Goal: Task Accomplishment & Management: Use online tool/utility

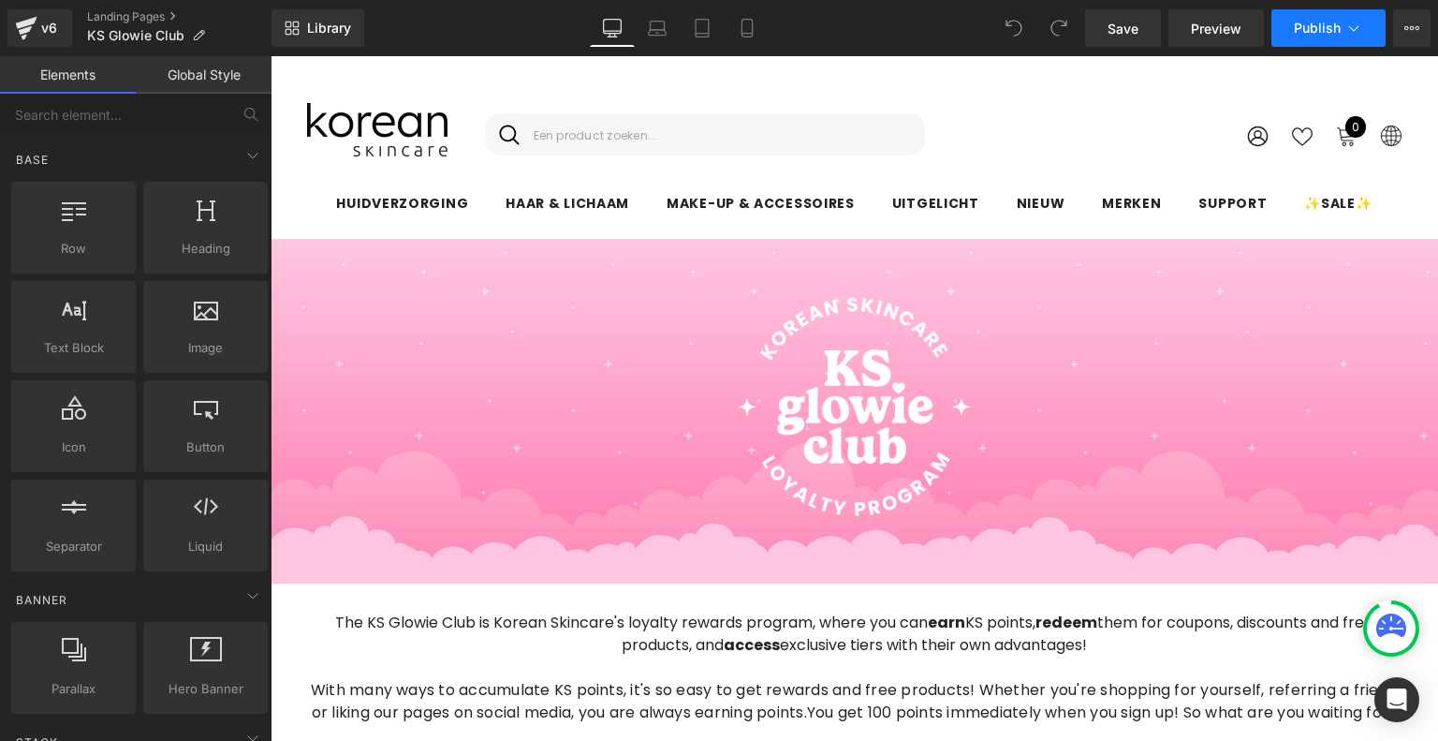
click at [1288, 29] on button "Publish" at bounding box center [1328, 27] width 114 height 37
click at [1108, 36] on span "Save" at bounding box center [1122, 29] width 31 height 20
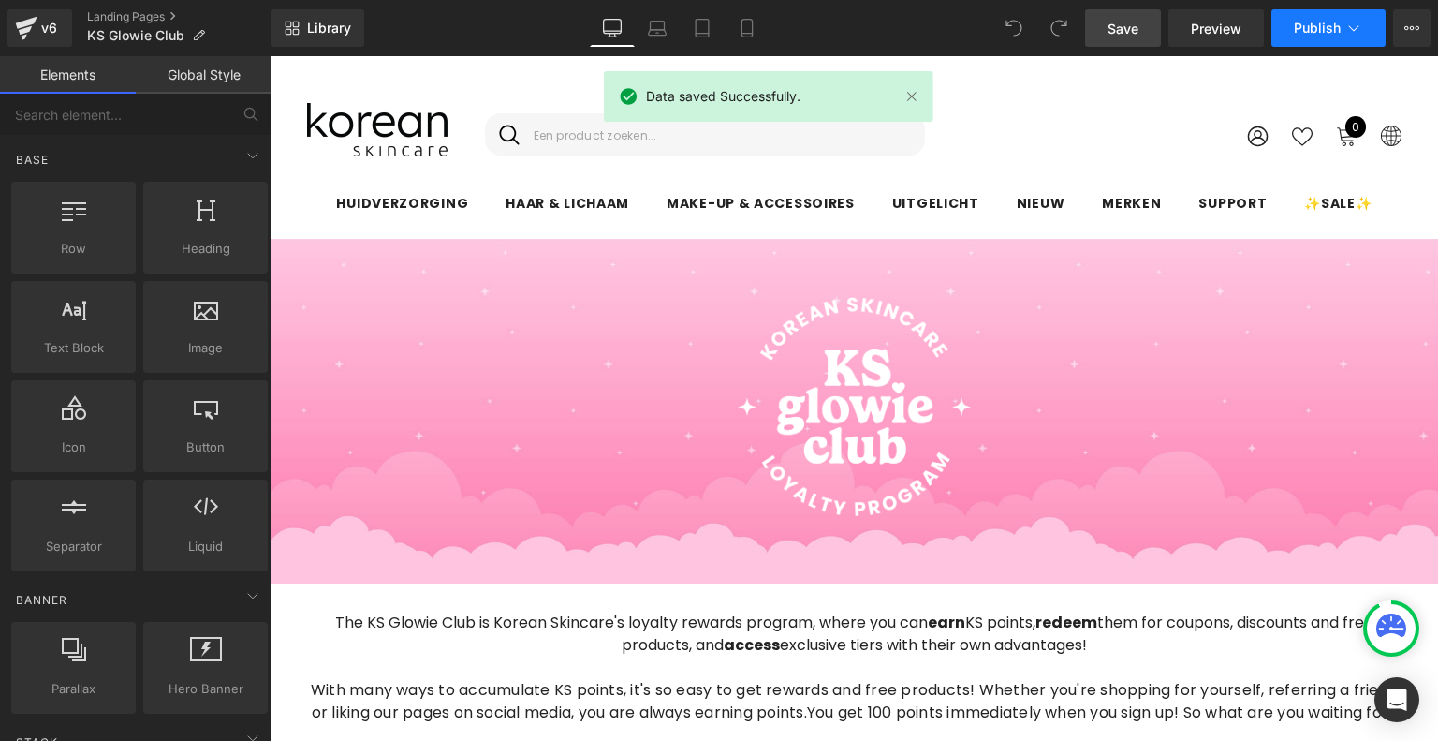
click at [1330, 28] on span "Publish" at bounding box center [1317, 28] width 47 height 15
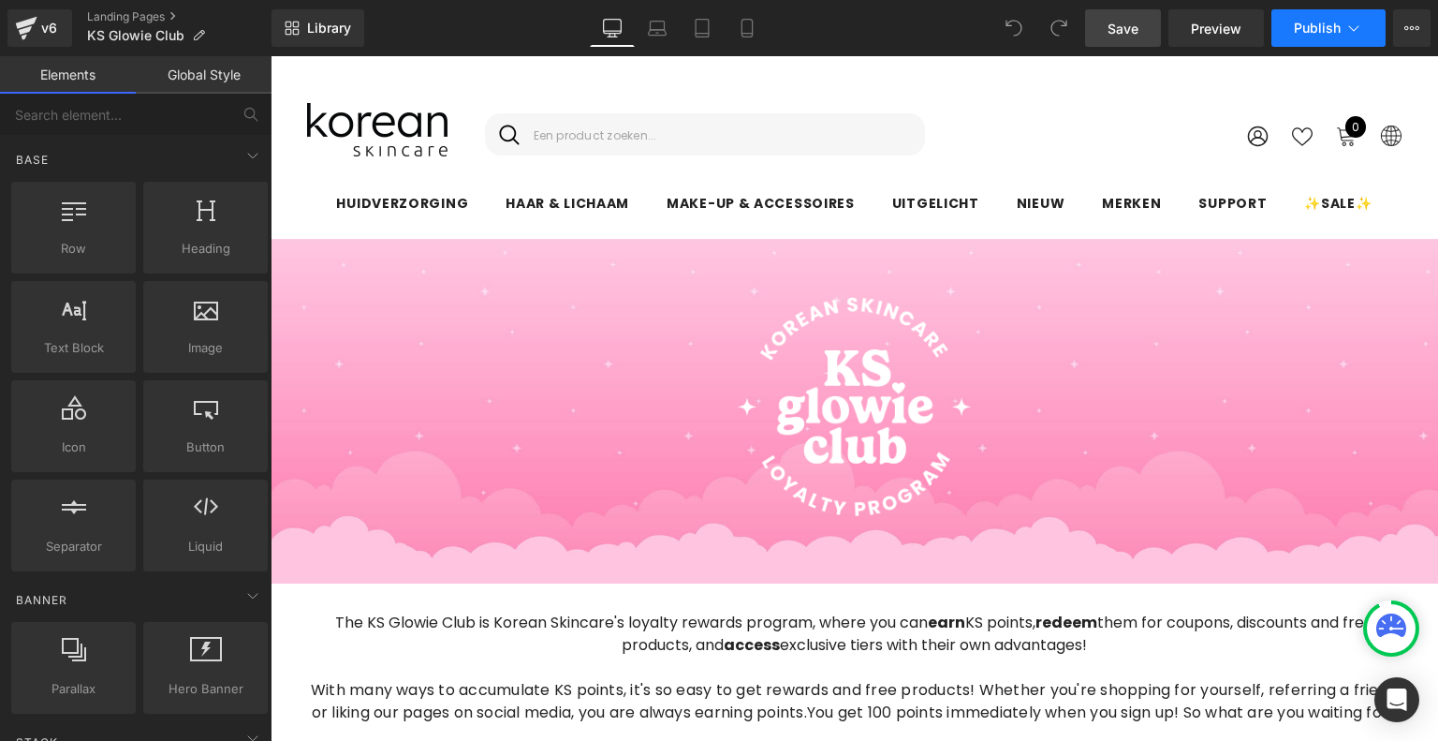
click at [1344, 27] on icon at bounding box center [1353, 28] width 19 height 19
click at [12, 30] on link "v6" at bounding box center [39, 27] width 65 height 37
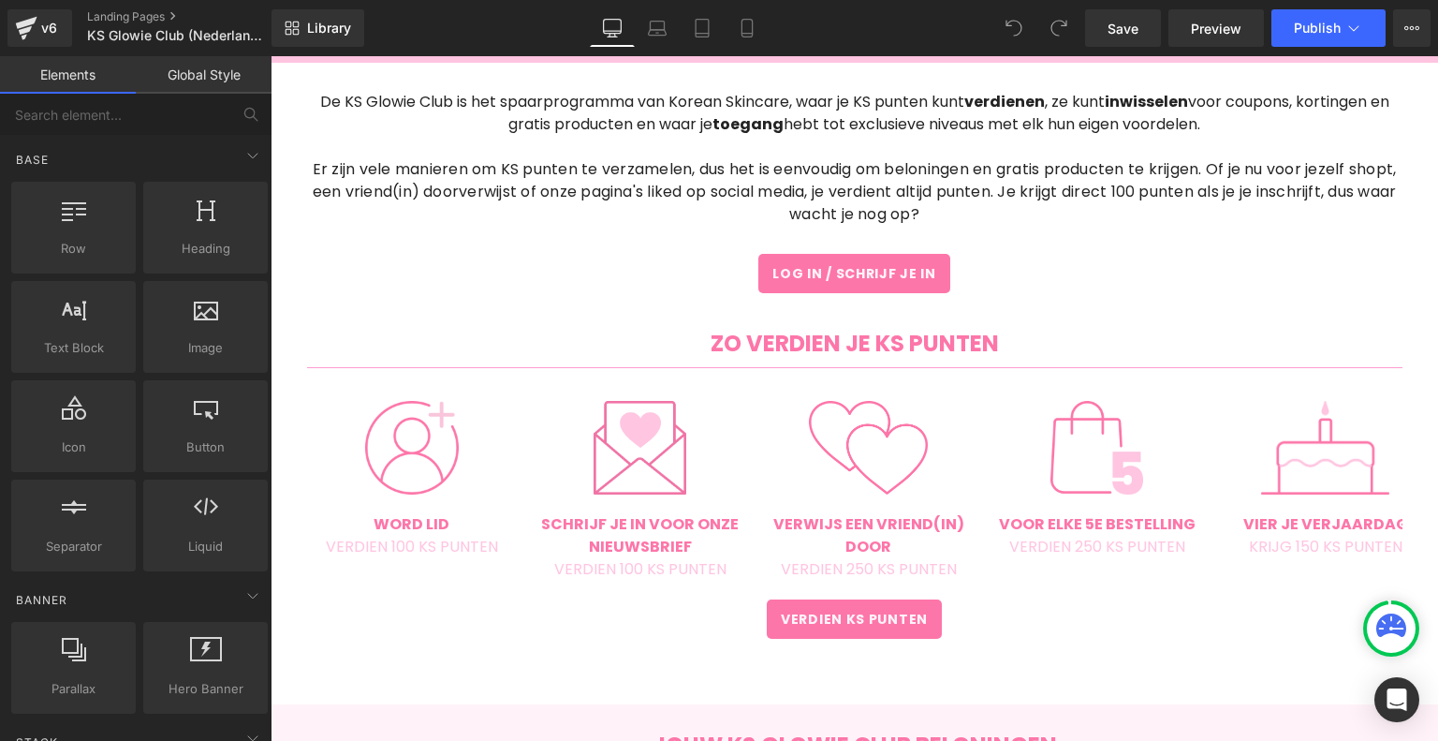
scroll to position [182, 0]
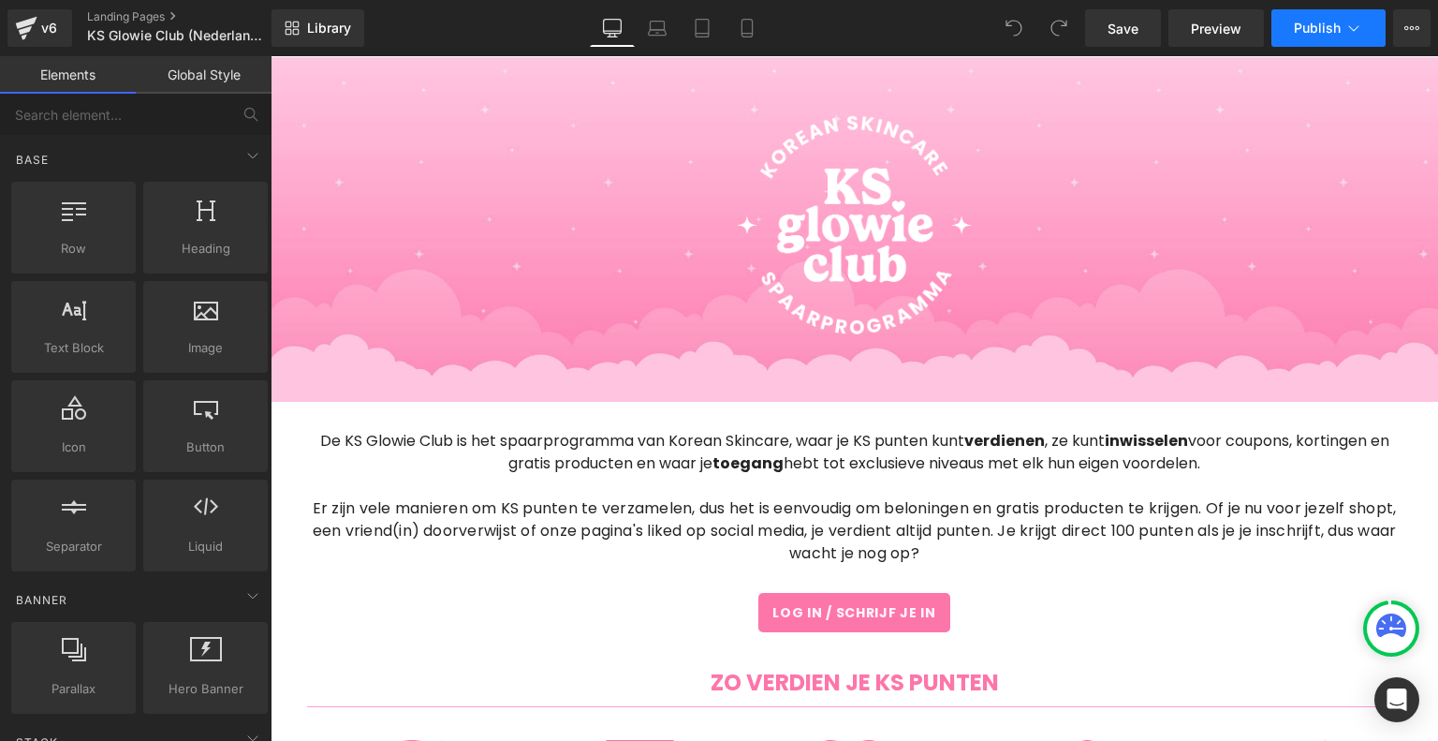
click at [1326, 37] on button "Publish" at bounding box center [1328, 27] width 114 height 37
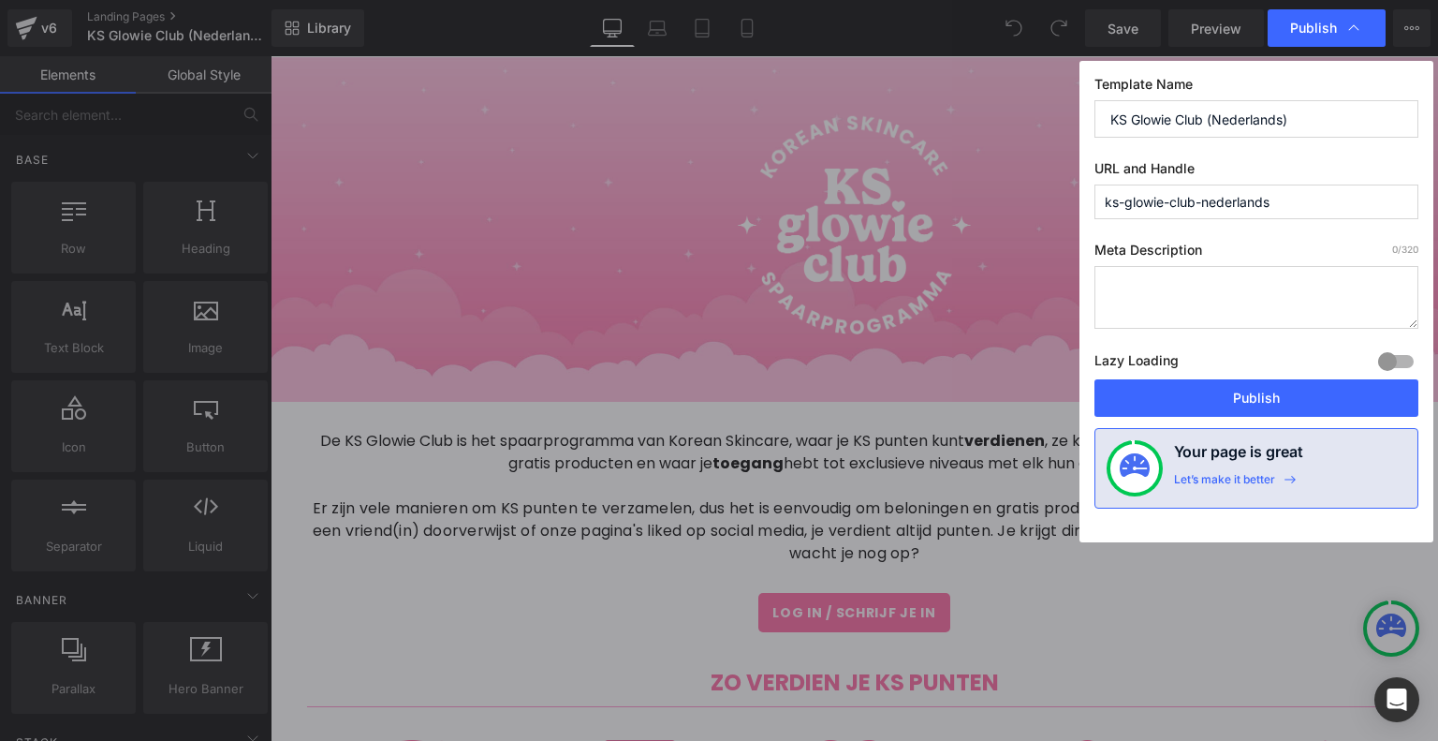
drag, startPoint x: 1197, startPoint y: 203, endPoint x: 1070, endPoint y: 180, distance: 129.5
click at [1096, 184] on input "ks-glowie-club-nederlands" at bounding box center [1256, 201] width 324 height 35
type input "rewards-nederlands"
click at [1217, 122] on input "KS Glowie Club (Nederlands)" at bounding box center [1256, 118] width 324 height 37
click at [1309, 113] on input "KS Glowie Club Nederlands)" at bounding box center [1256, 118] width 324 height 37
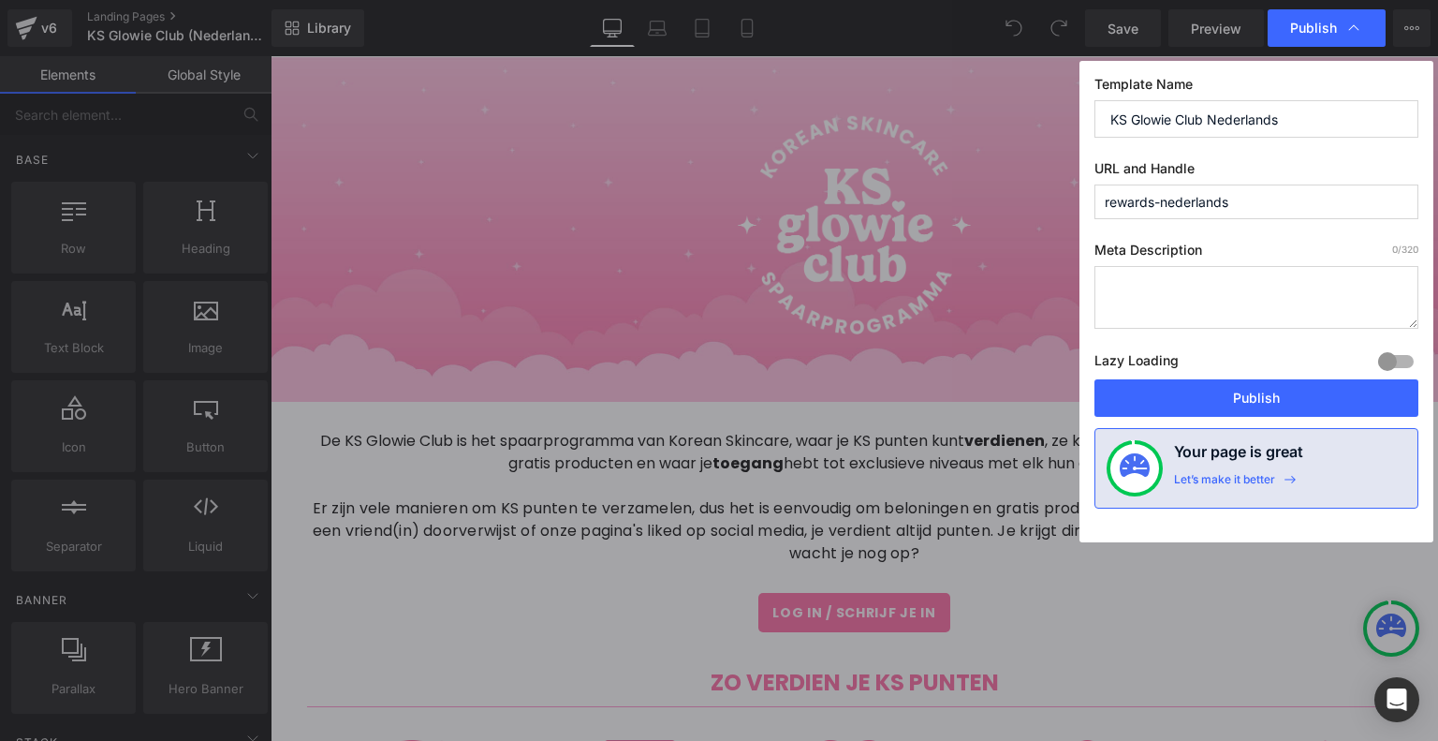
type input "KS Glowie Club Nederlands"
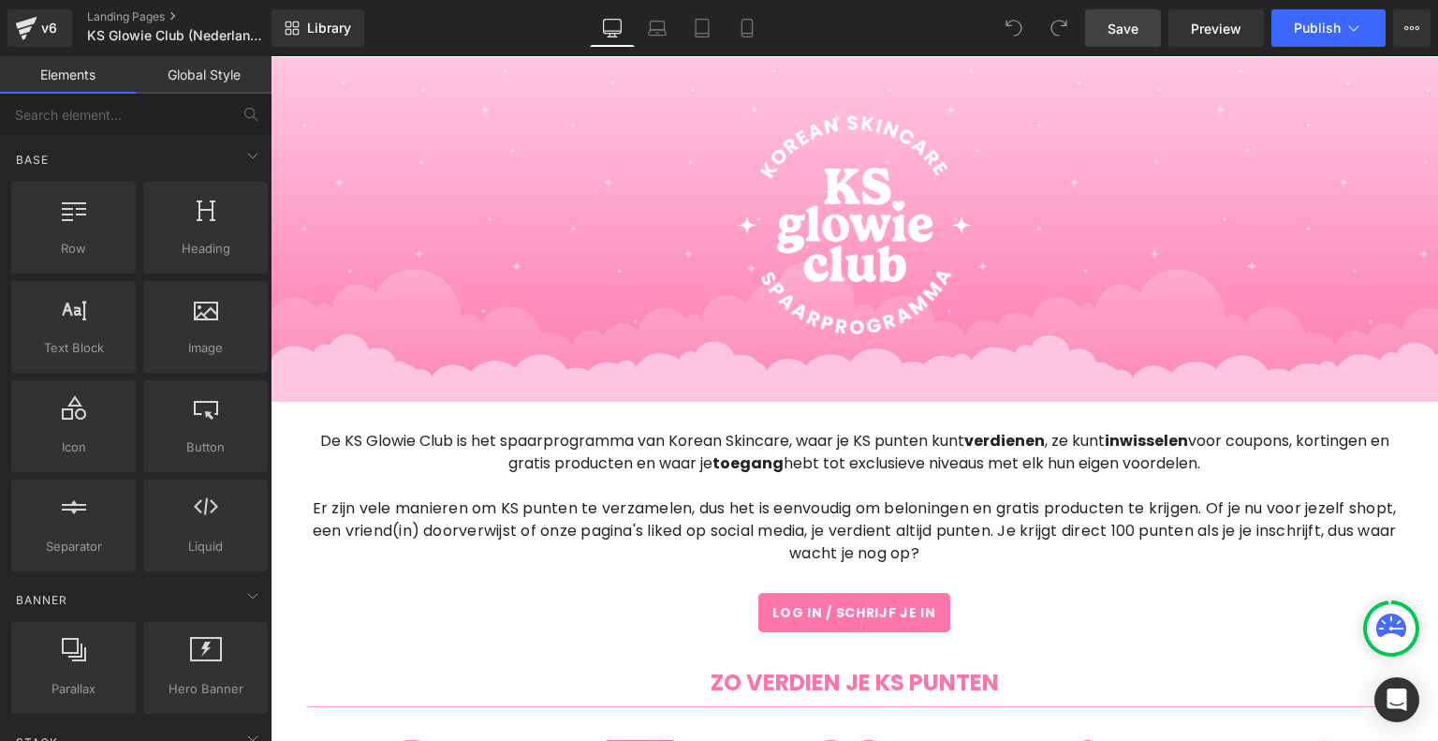
click at [1114, 30] on span "Save" at bounding box center [1122, 29] width 31 height 20
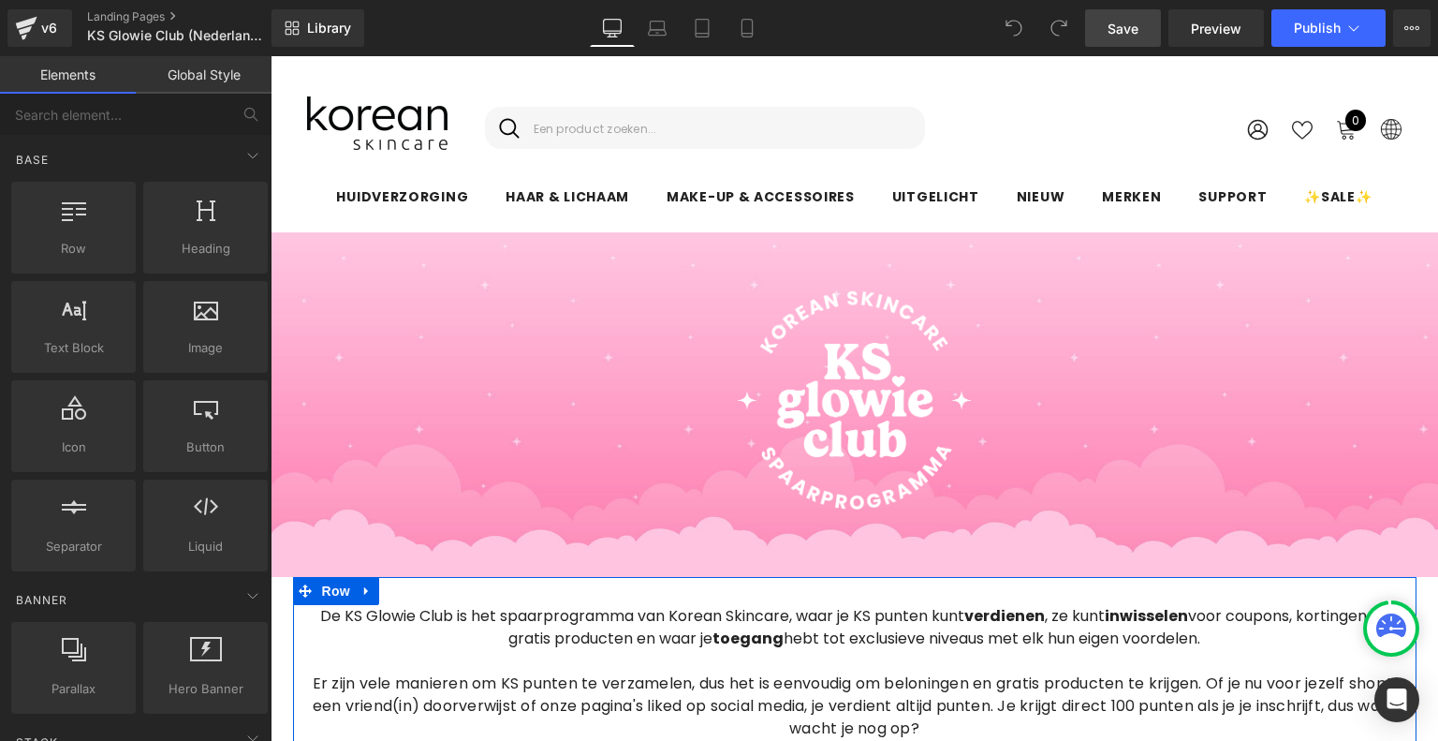
scroll to position [0, 0]
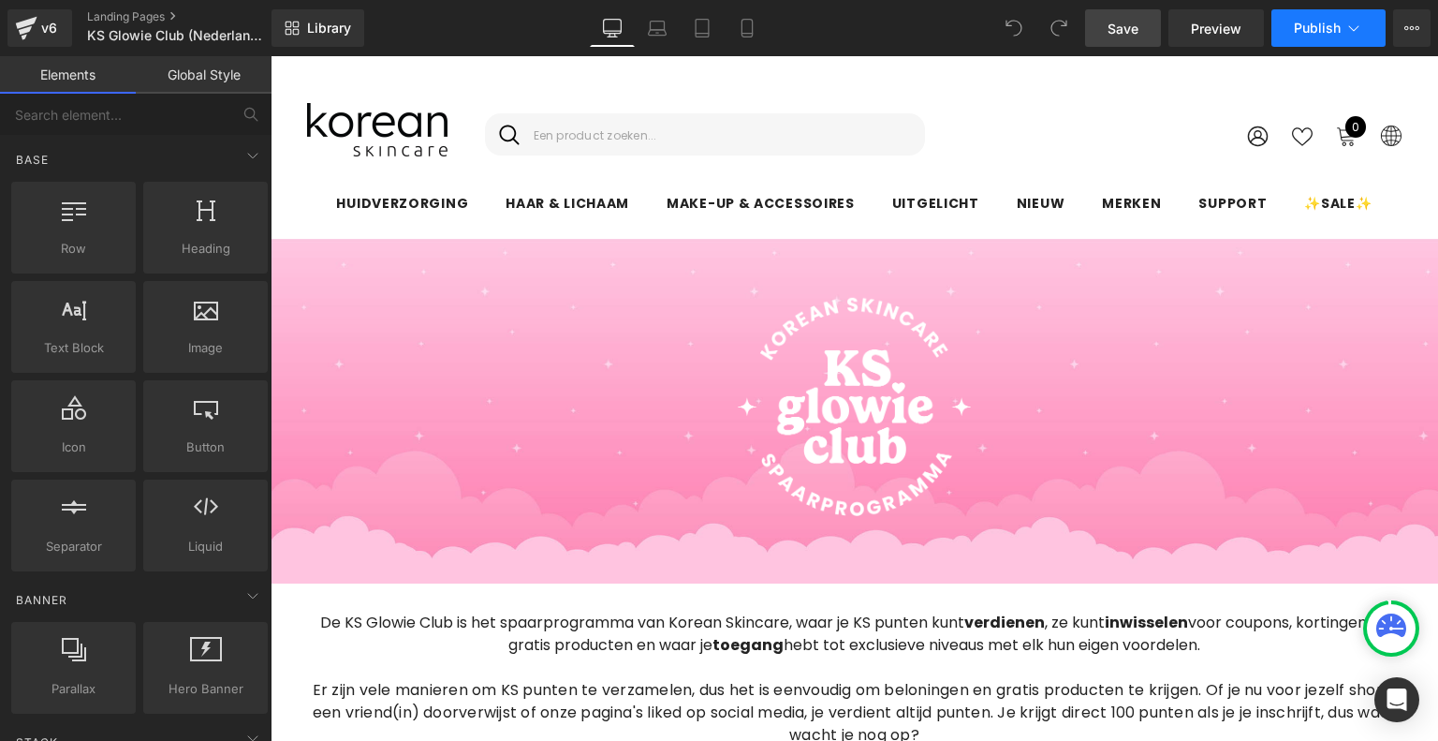
click at [1341, 40] on button "Publish" at bounding box center [1328, 27] width 114 height 37
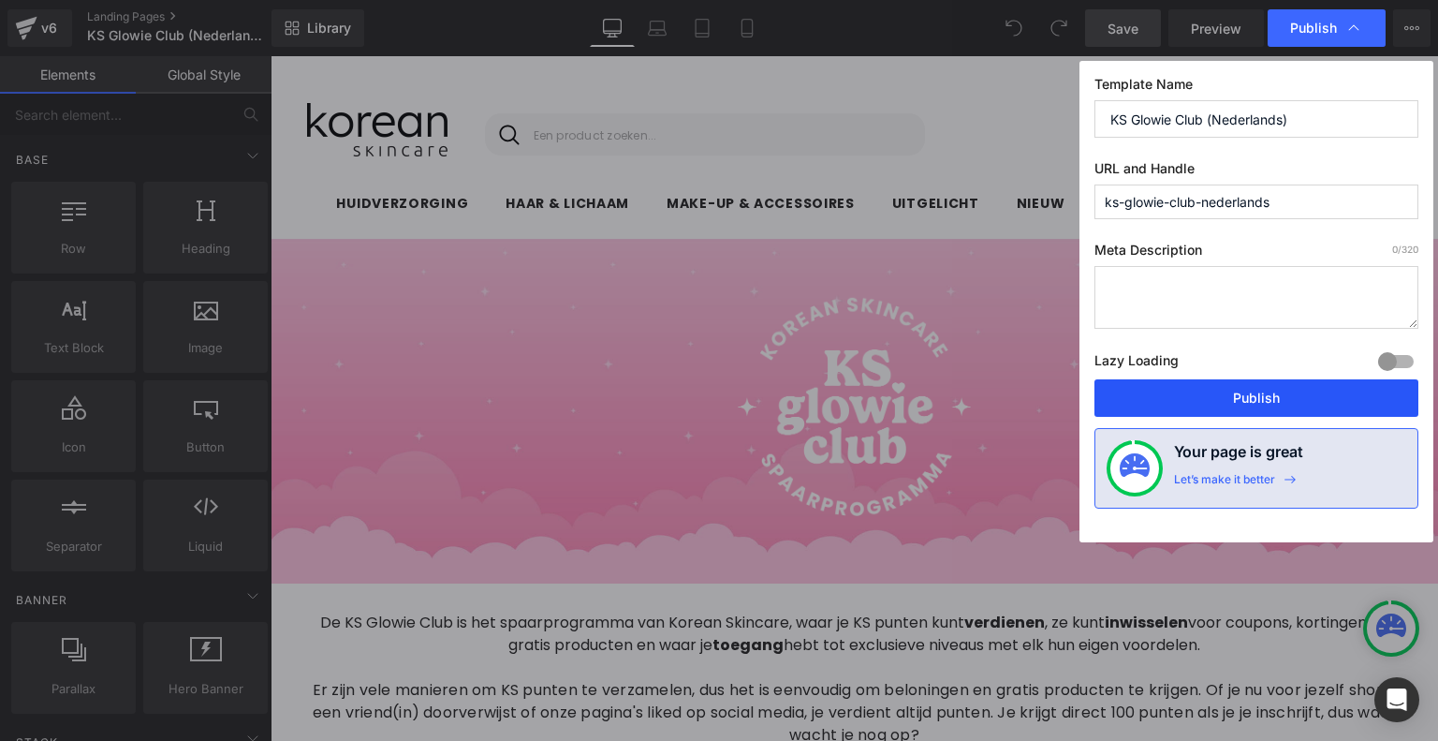
click at [1315, 406] on button "Publish" at bounding box center [1256, 397] width 324 height 37
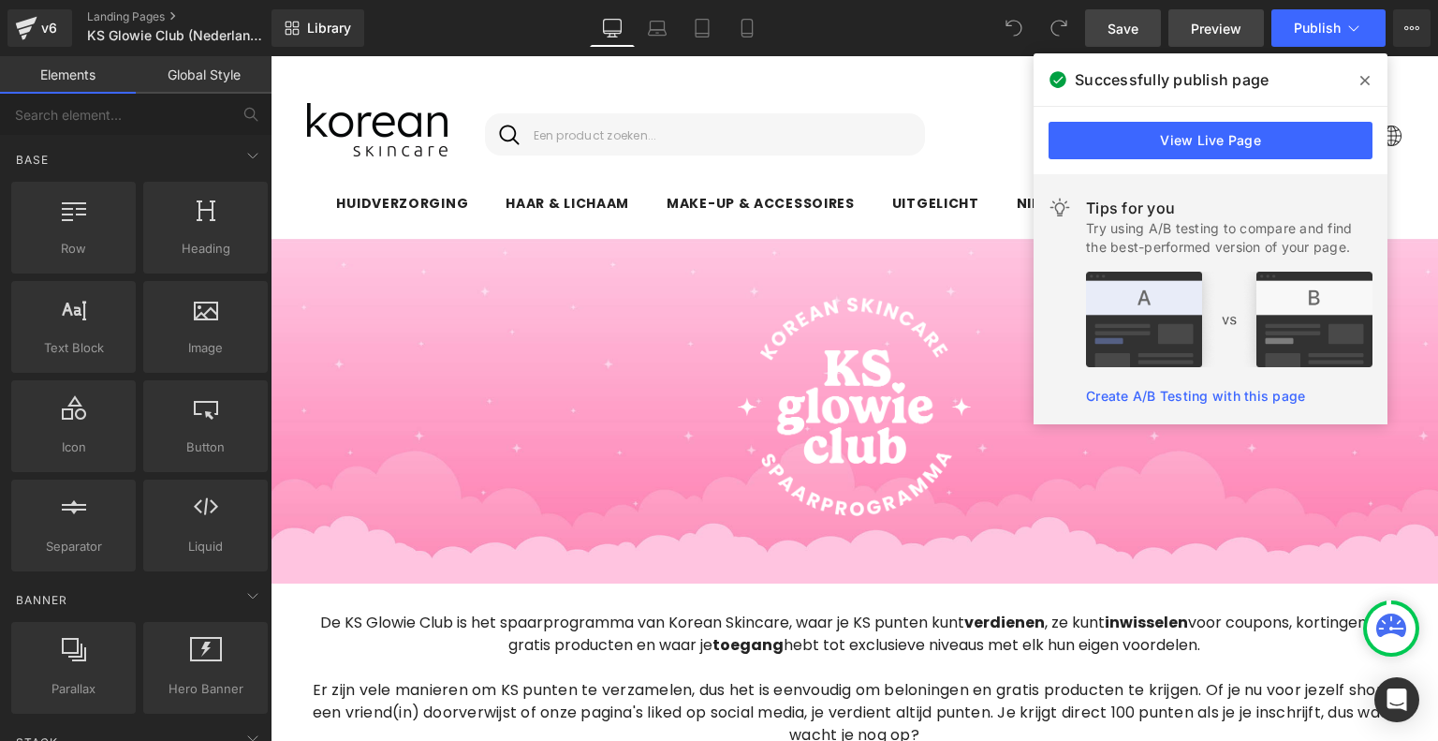
click at [1221, 29] on span "Preview" at bounding box center [1216, 29] width 51 height 20
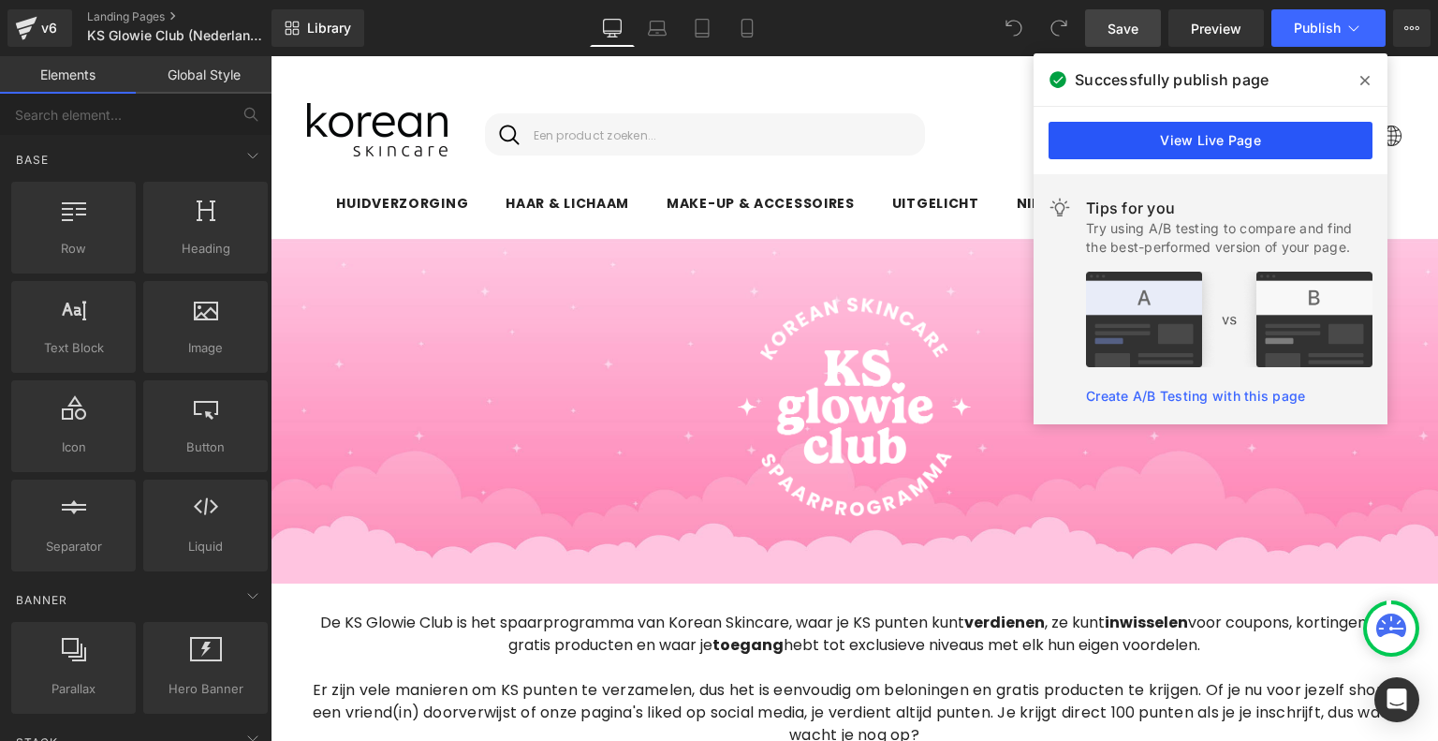
click at [1296, 149] on link "View Live Page" at bounding box center [1211, 140] width 324 height 37
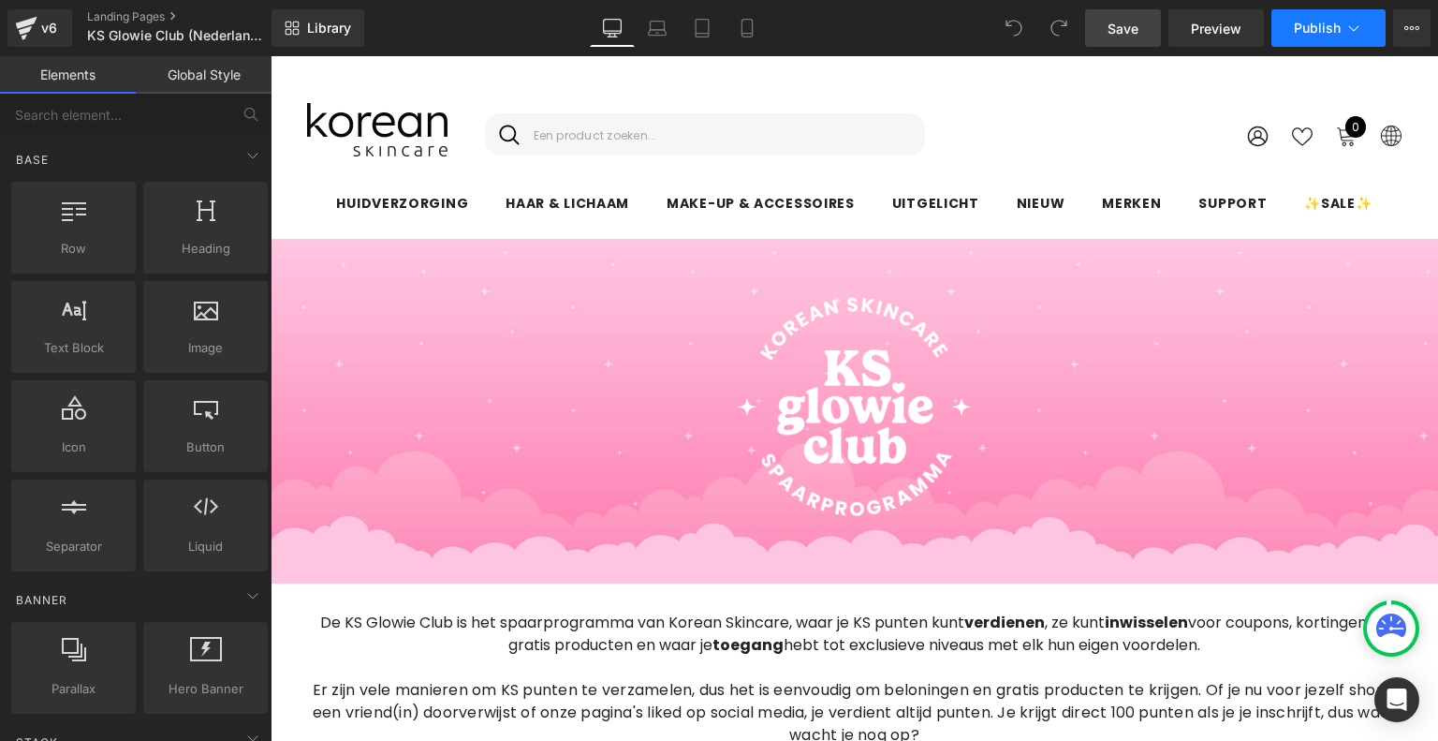
click at [1356, 22] on icon at bounding box center [1353, 28] width 19 height 19
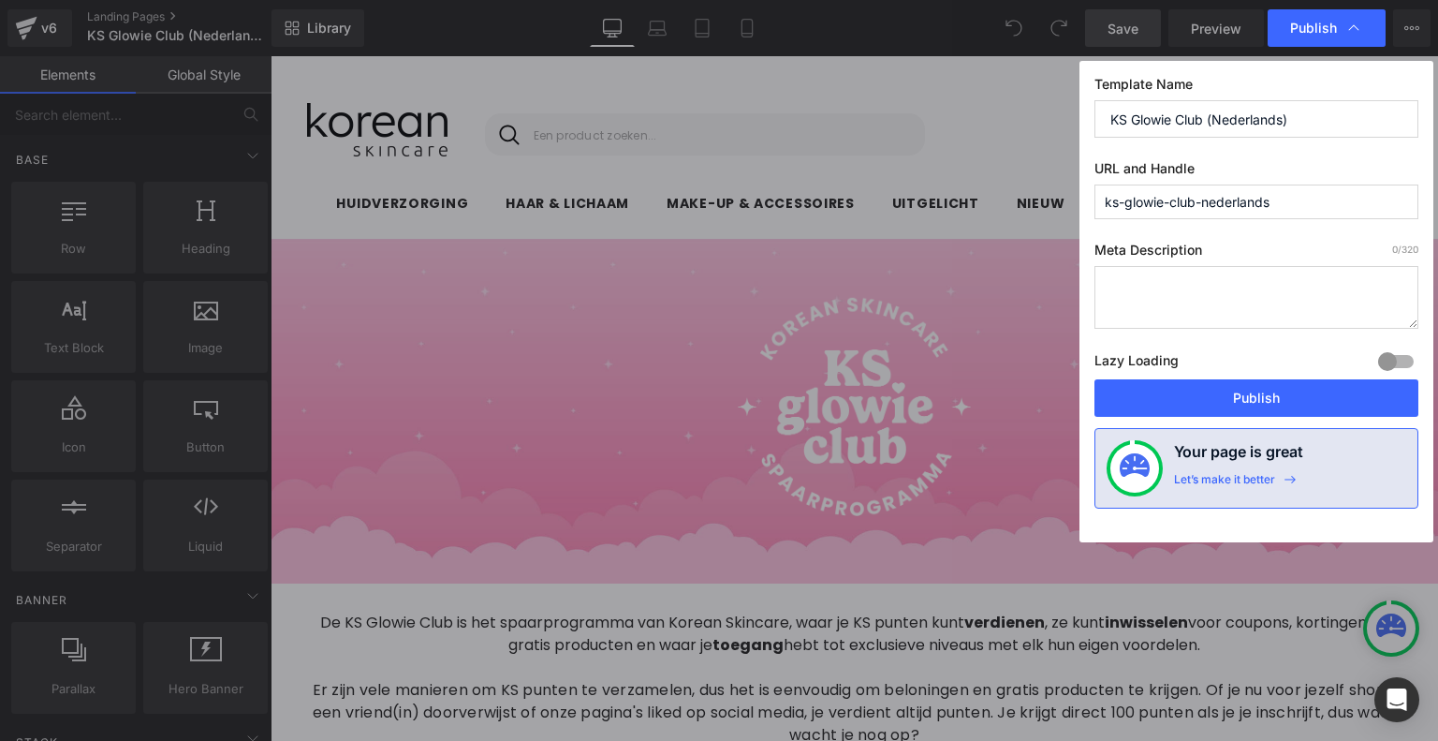
drag, startPoint x: 1198, startPoint y: 210, endPoint x: 1037, endPoint y: 173, distance: 165.1
click at [1037, 173] on div "Publish Template Name KS Glowie Club (Nederlands) URL and Handle ks-glowie-club…" at bounding box center [719, 370] width 1438 height 741
type input "rewards-nederlands"
click at [1313, 392] on button "Publish" at bounding box center [1256, 397] width 324 height 37
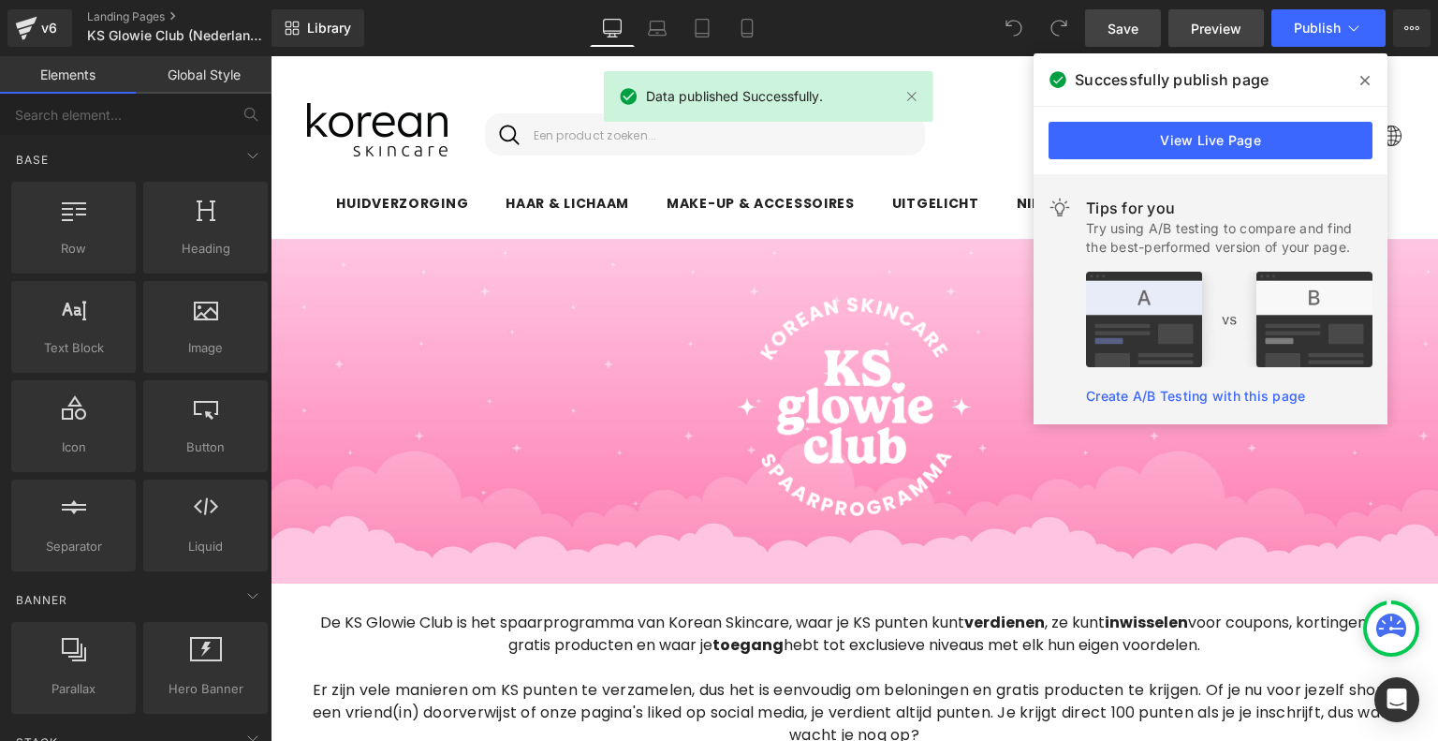
click at [1193, 36] on span "Preview" at bounding box center [1216, 29] width 51 height 20
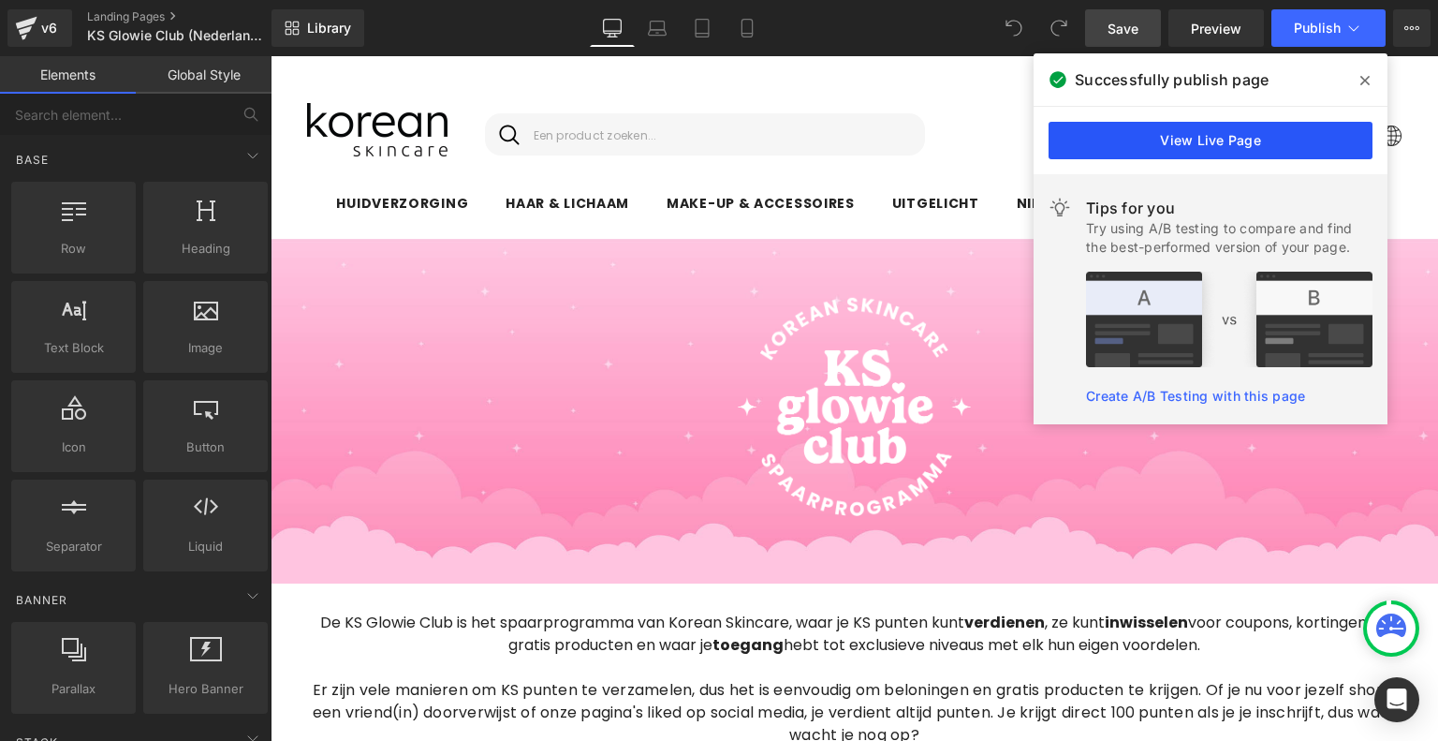
click at [1313, 143] on link "View Live Page" at bounding box center [1211, 140] width 324 height 37
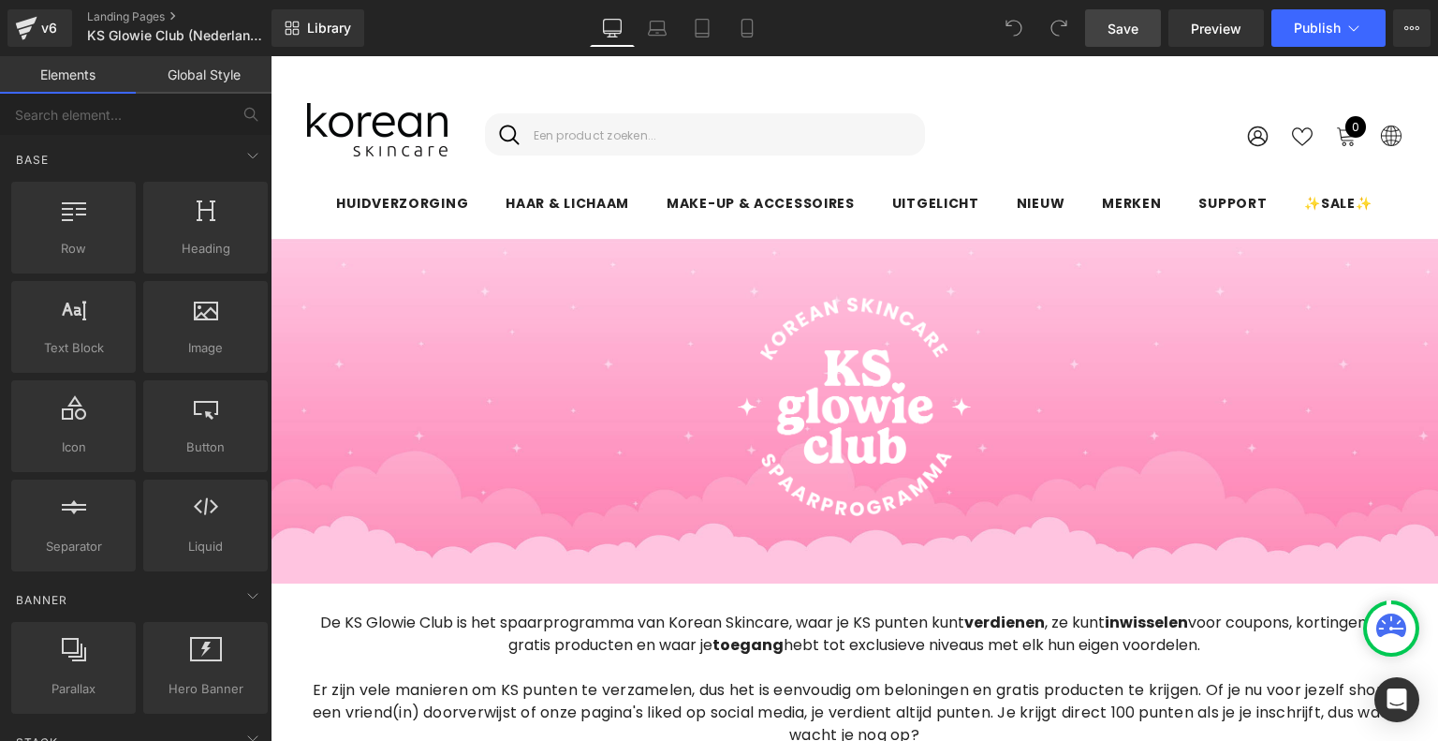
click at [1337, 6] on div "Library Desktop Desktop Laptop Tablet Mobile Save Preview Publish Scheduled Vie…" at bounding box center [854, 28] width 1166 height 56
click at [1346, 25] on icon at bounding box center [1353, 28] width 19 height 19
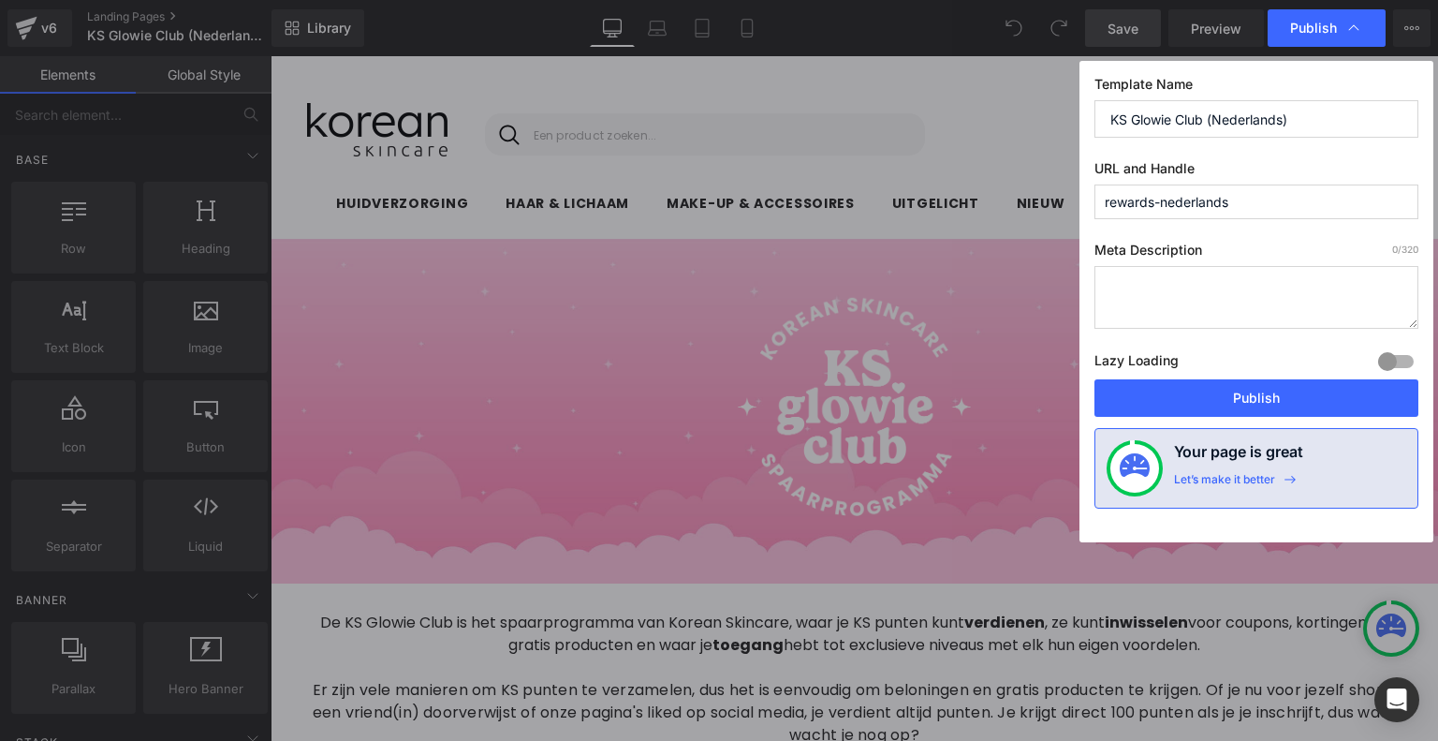
click at [1355, 118] on input "KS Glowie Club (Nederlands)" at bounding box center [1256, 118] width 324 height 37
click at [1211, 122] on input "KS Glowie Club (Nederlands" at bounding box center [1256, 118] width 324 height 37
type input "KS Glowie Club Nederlands"
click at [1322, 402] on button "Publish" at bounding box center [1256, 397] width 324 height 37
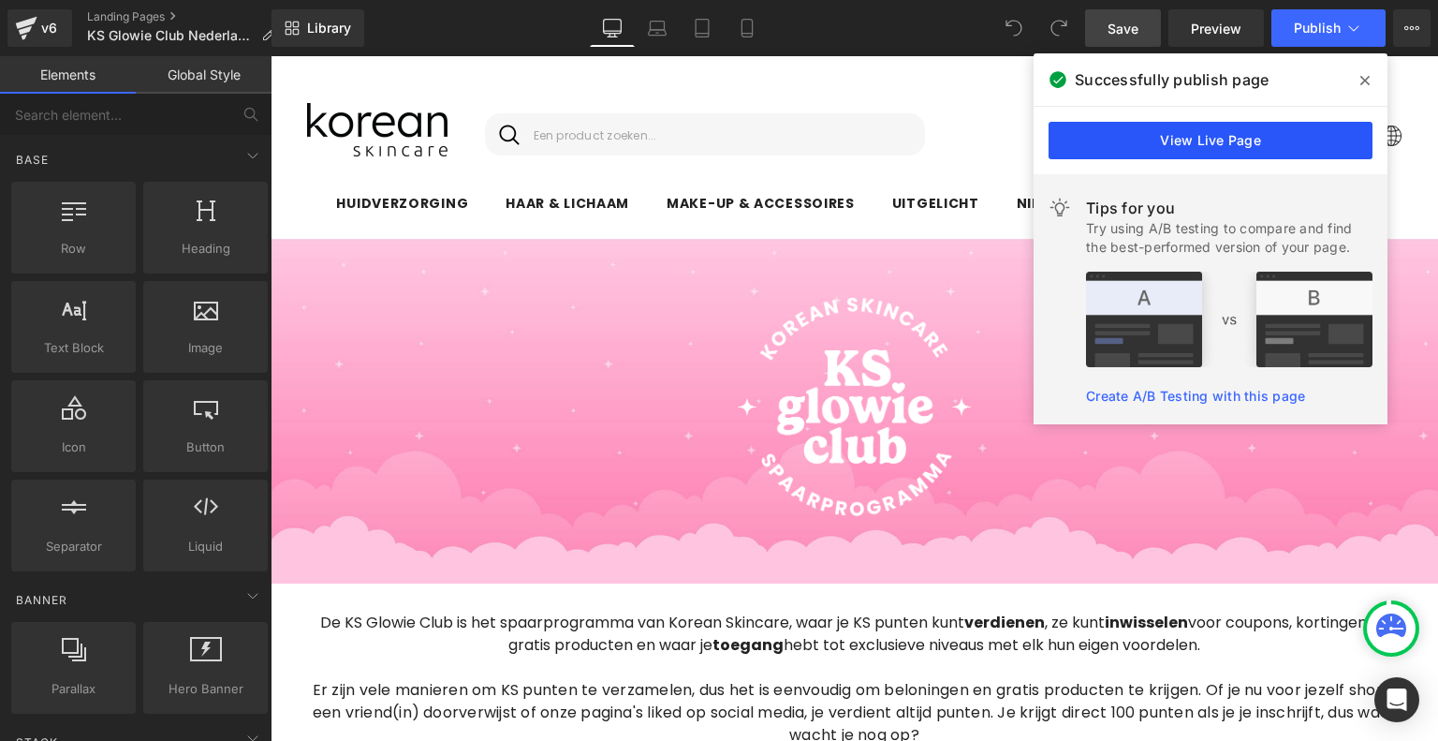
click at [1137, 133] on link "View Live Page" at bounding box center [1211, 140] width 324 height 37
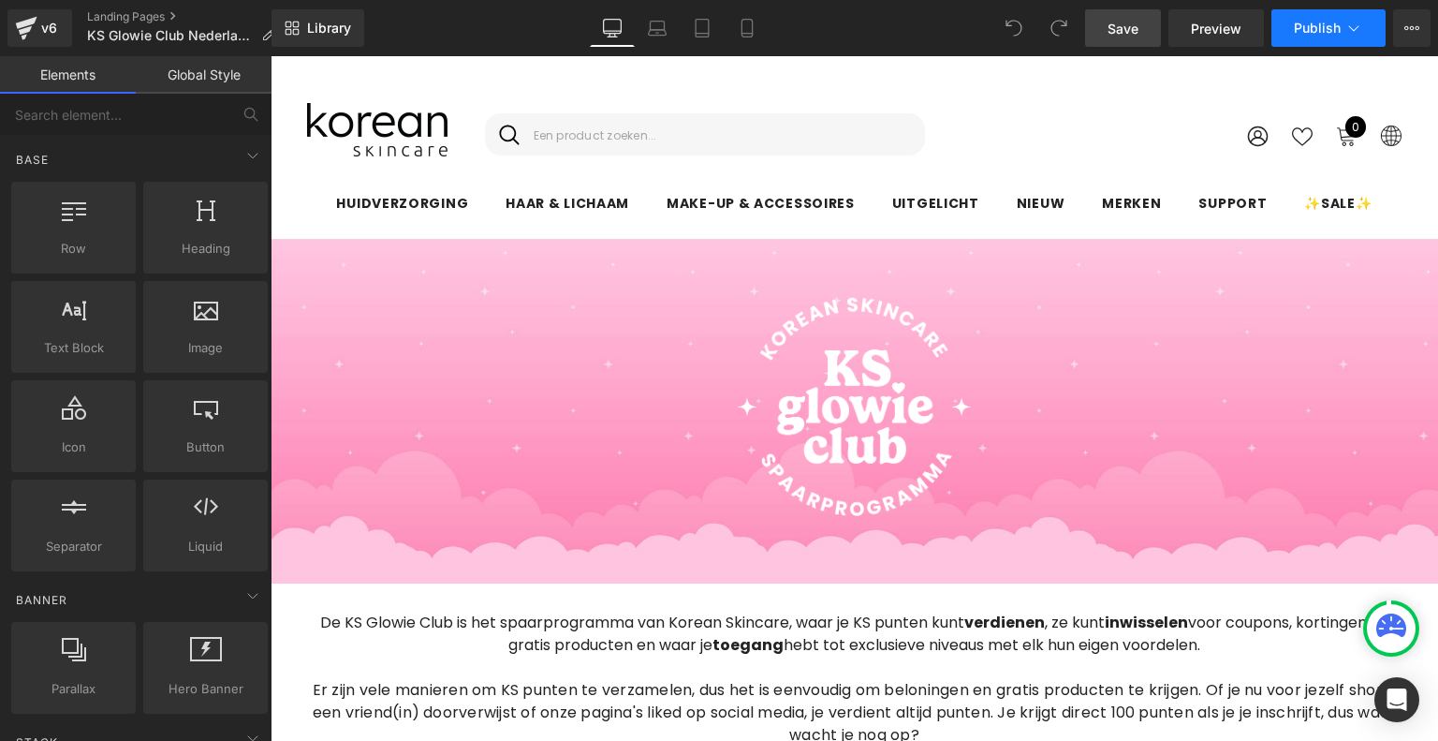
click at [1314, 18] on button "Publish" at bounding box center [1328, 27] width 114 height 37
click at [20, 29] on icon at bounding box center [25, 30] width 13 height 8
click at [1330, 19] on button "Publish" at bounding box center [1328, 27] width 114 height 37
click at [1325, 36] on button "Publish" at bounding box center [1328, 27] width 114 height 37
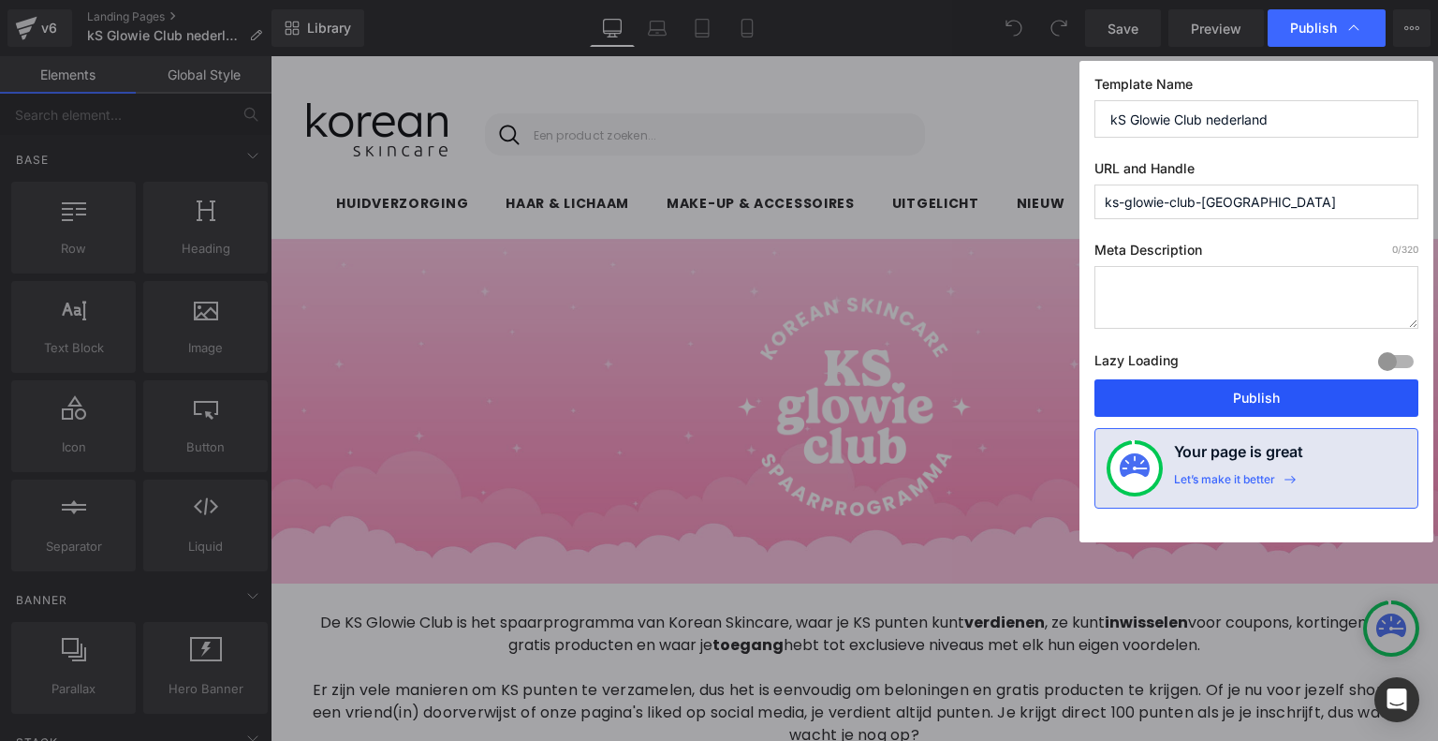
click at [1314, 407] on button "Publish" at bounding box center [1256, 397] width 324 height 37
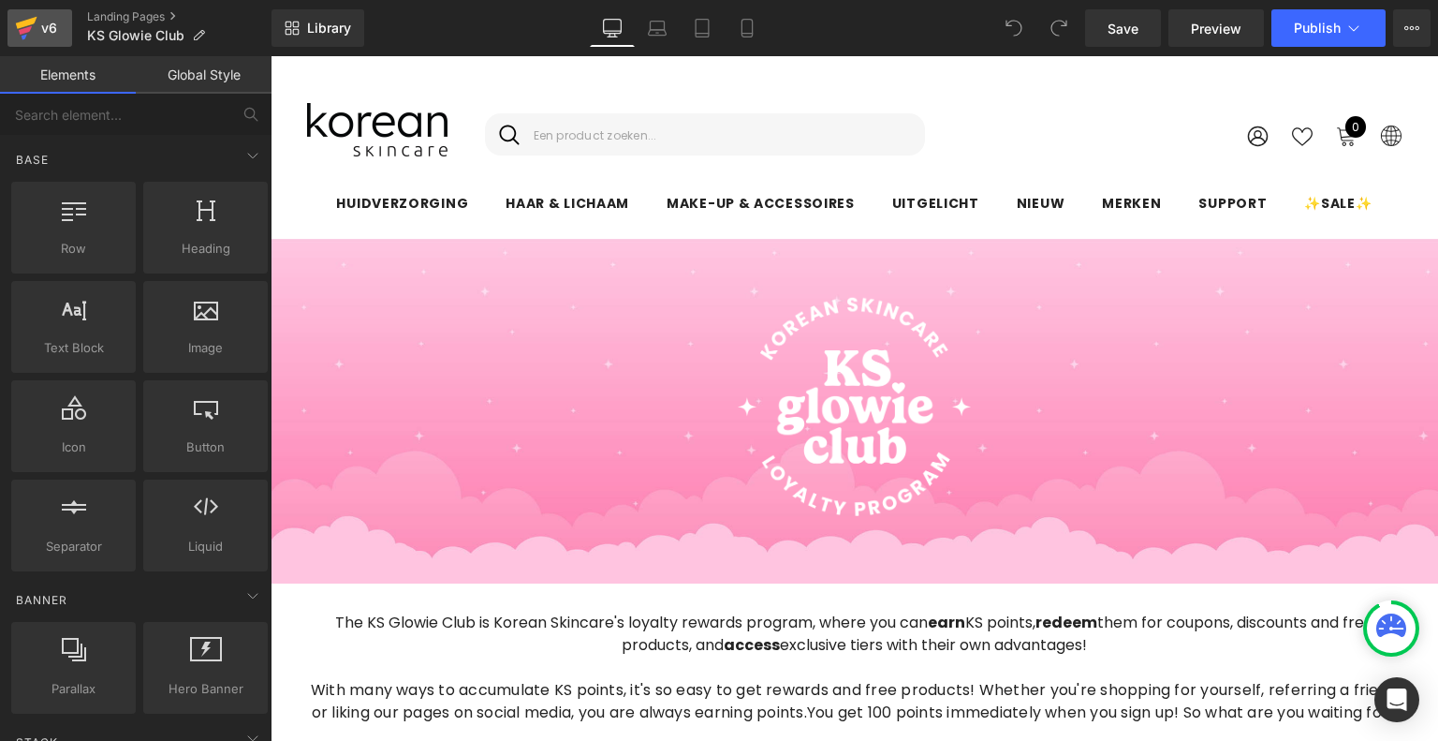
click at [49, 24] on div "v6" at bounding box center [48, 28] width 23 height 24
